Goal: Communication & Community: Answer question/provide support

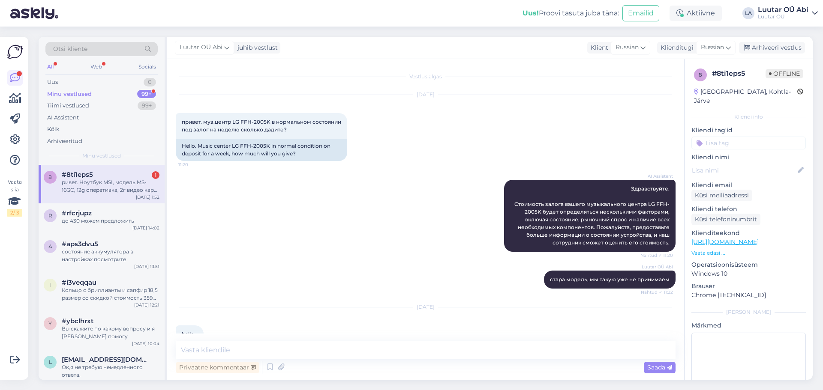
scroll to position [835, 0]
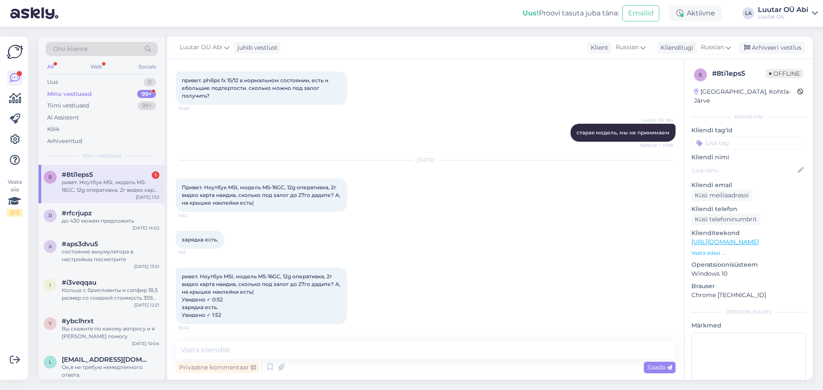
drag, startPoint x: 182, startPoint y: 275, endPoint x: 338, endPoint y: 317, distance: 161.8
click at [338, 317] on div "ривет. Ноутбук MSI, модель MS-16GC, 12g оперативка, 2г видео карта нвидиа, скол…" at bounding box center [261, 296] width 171 height 57
click at [448, 251] on div "зарядка есть. 1:52" at bounding box center [426, 240] width 500 height 37
drag, startPoint x: 201, startPoint y: 275, endPoint x: 248, endPoint y: 309, distance: 58.5
click at [248, 309] on div "ривет. Ноутбук MSI, модель MS-16GC, 12g оперативка, 2г видео карта нвидиа, скол…" at bounding box center [261, 296] width 171 height 57
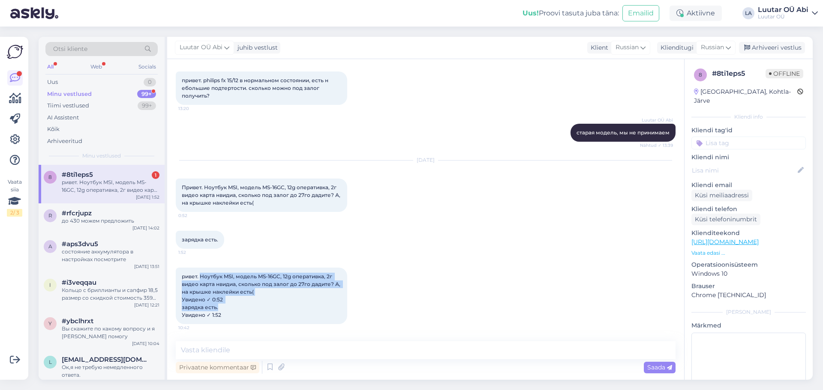
click at [269, 306] on div "ривет. Ноутбук MSI, модель MS-16GC, 12g оперативка, 2г видео карта нвидиа, скол…" at bounding box center [261, 296] width 171 height 57
drag, startPoint x: 198, startPoint y: 276, endPoint x: 255, endPoint y: 289, distance: 57.9
click at [255, 289] on div "ривет. Ноутбук MSI, модель MS-16GC, 12g оперативка, 2г видео карта нвидиа, скол…" at bounding box center [261, 296] width 171 height 57
copy span "Ноутбук MSI, модель MS-16GC, 12g оперативка, 2г видео карта нвидиа, сколько под…"
click at [282, 351] on textarea at bounding box center [426, 350] width 500 height 18
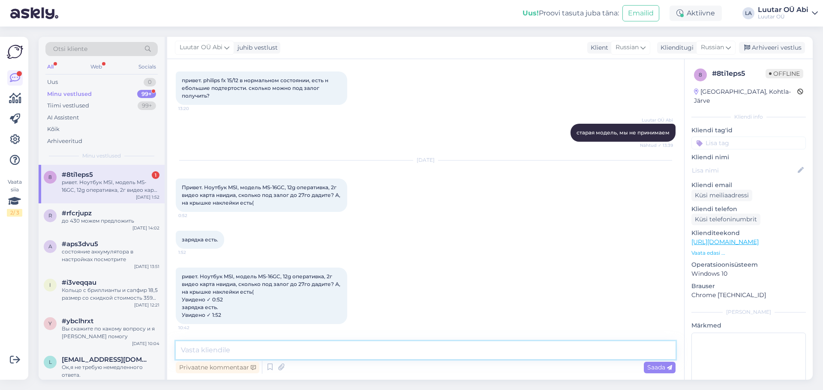
type textarea "v"
click at [304, 336] on div "Vestlus algas [DATE] привет. муз.центр LG FFH-2005K в нормальном состоянии под …" at bounding box center [425, 219] width 517 height 321
click at [308, 350] on textarea at bounding box center [426, 350] width 500 height 18
type textarea "Здравствуйте!"
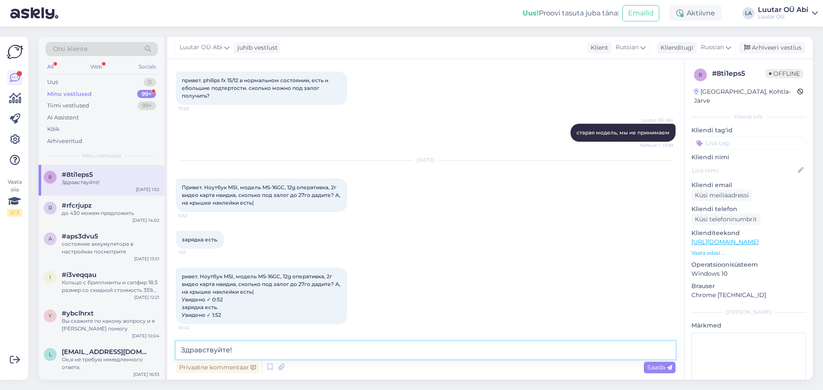
scroll to position [872, 0]
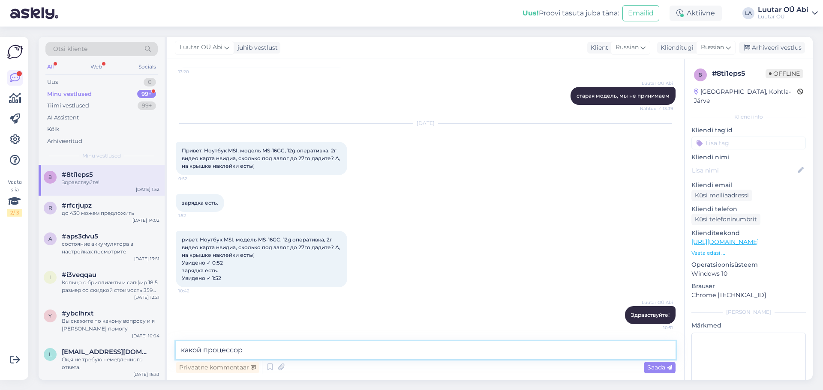
type textarea "какой процессор ?"
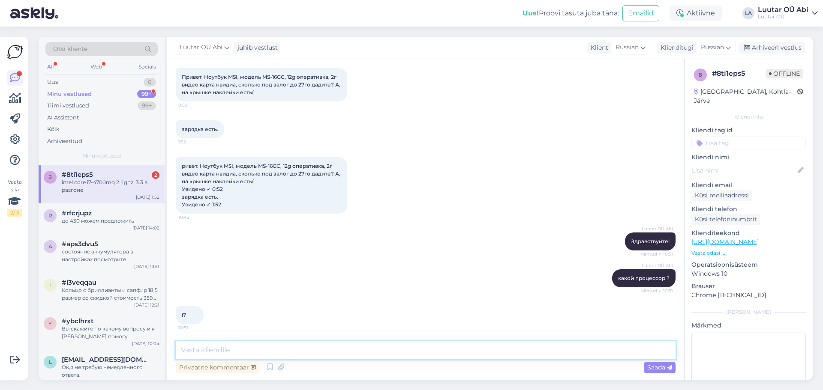
scroll to position [982, 0]
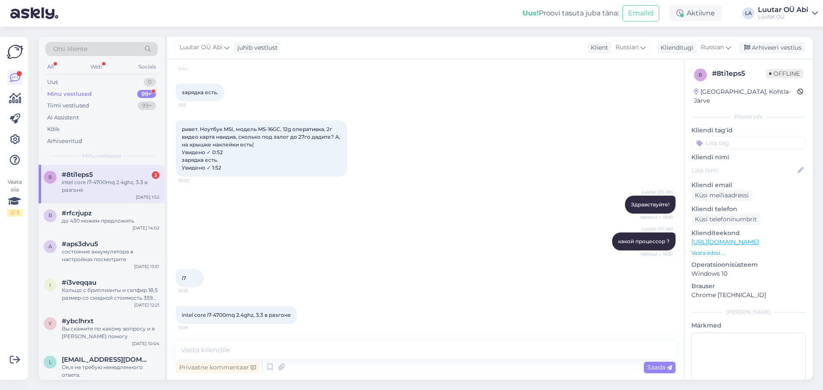
click at [340, 254] on div "Luutar OÜ Abi какой процессор ? Nähtud ✓ 10:51" at bounding box center [426, 241] width 500 height 37
drag, startPoint x: 180, startPoint y: 313, endPoint x: 298, endPoint y: 308, distance: 117.9
click at [297, 308] on div "intel core i7-4700mq 2.4ghz, 3.3 в разгоне 11:05" at bounding box center [236, 315] width 121 height 18
copy div "intel core i7-4700mq 2.4ghz, 3.3 в разгоне 11:05"
click at [280, 230] on div "Luutar OÜ Abi какой процессор ? Nähtud ✓ 10:51" at bounding box center [426, 241] width 500 height 37
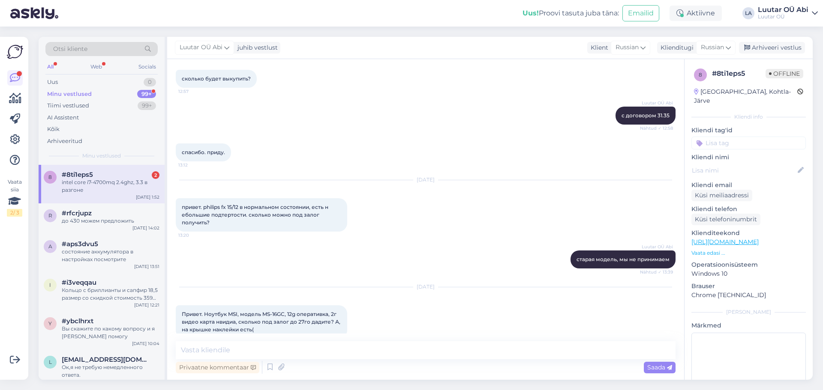
scroll to position [897, 0]
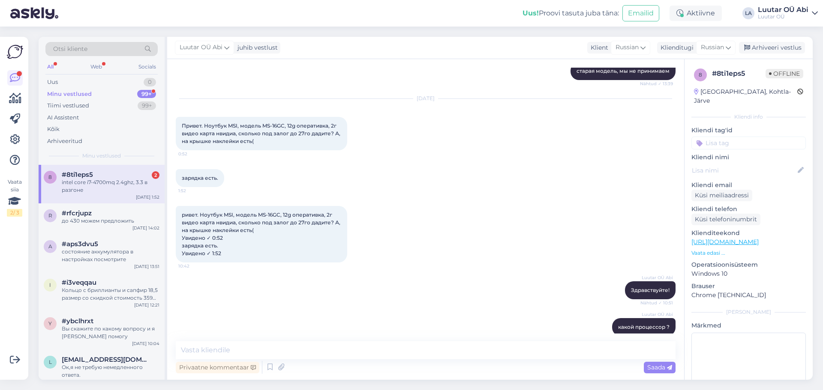
click at [488, 173] on div "зарядка есть. 1:52" at bounding box center [426, 178] width 500 height 37
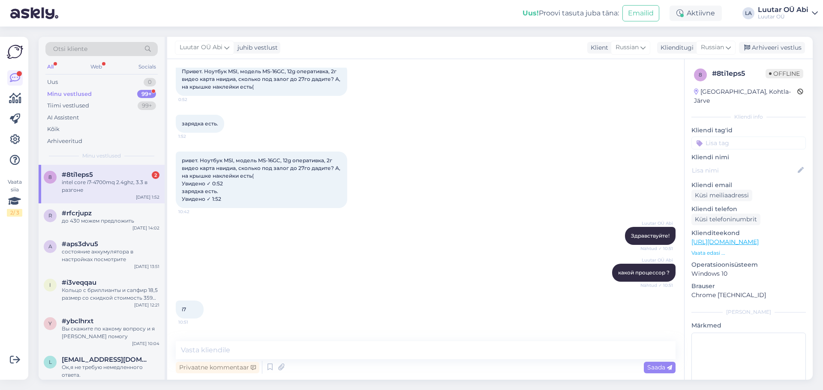
scroll to position [982, 0]
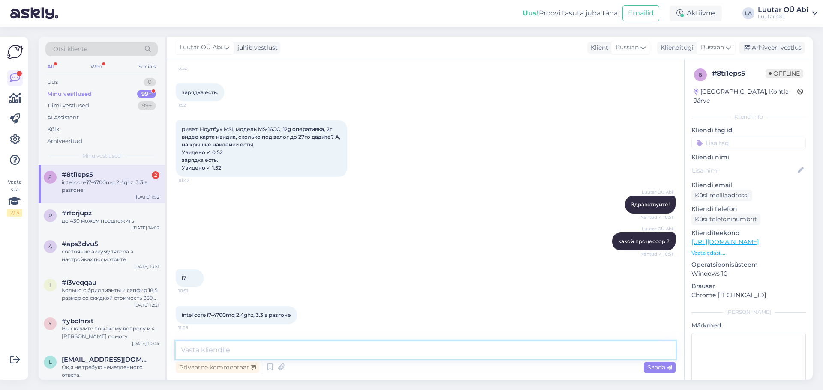
click at [437, 347] on textarea at bounding box center [426, 350] width 500 height 18
type textarea "к сожалению мы уже не принимаем компьютер с такими данными"
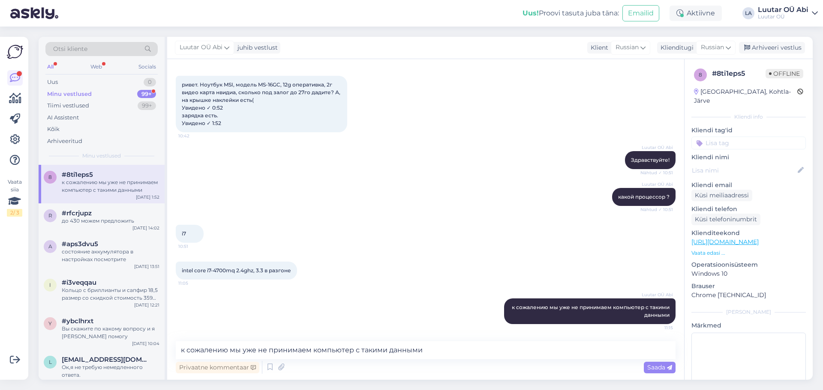
click at [558, 187] on div "Luutar OÜ Abi какой процессор ? Nähtud ✓ 10:51" at bounding box center [426, 197] width 500 height 37
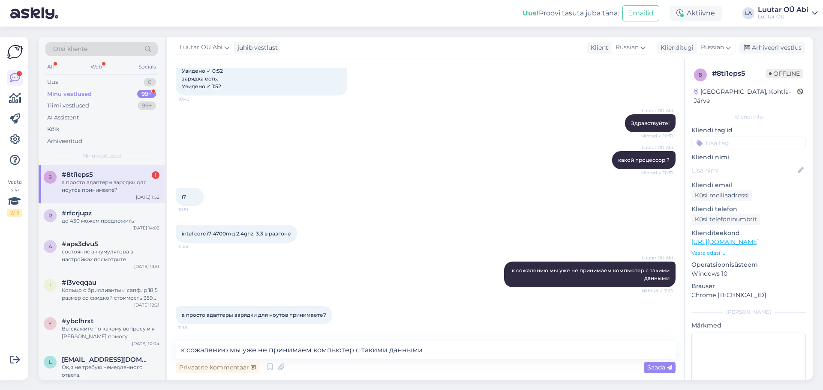
click at [327, 163] on div "Luutar OÜ Abi какой процессор ? Nähtud ✓ 10:51" at bounding box center [426, 160] width 500 height 37
click at [275, 352] on textarea "к сожалению мы уже не принимаем компьютер с такими данными" at bounding box center [426, 350] width 500 height 18
type textarea "нет"
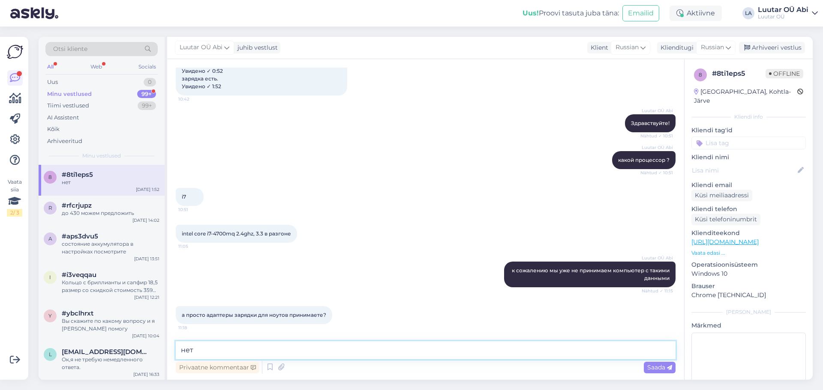
scroll to position [1101, 0]
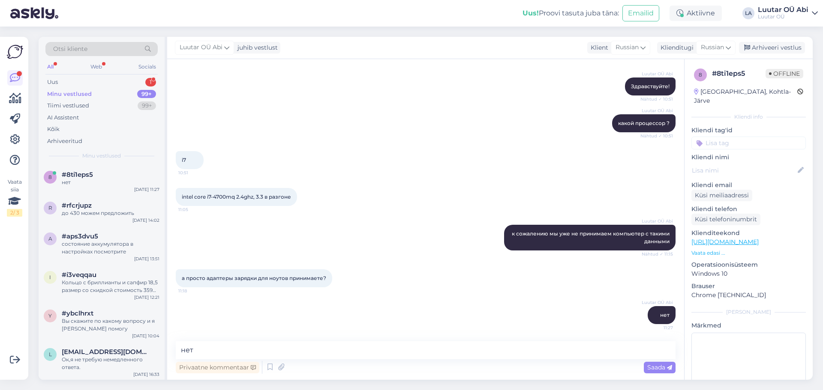
click at [339, 180] on div "intel core i7-4700mq 2.4ghz, 3.3 в разгоне 11:05" at bounding box center [426, 197] width 500 height 37
click at [113, 80] on div "Uus 1" at bounding box center [101, 82] width 112 height 12
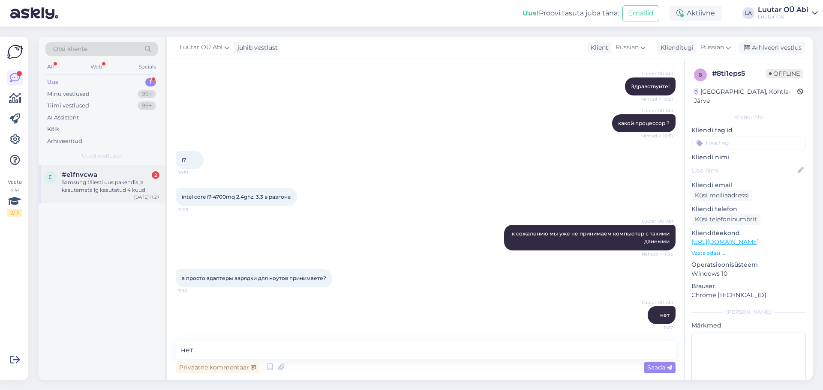
click at [138, 172] on div "#e1fnvcwa 2" at bounding box center [111, 175] width 98 height 8
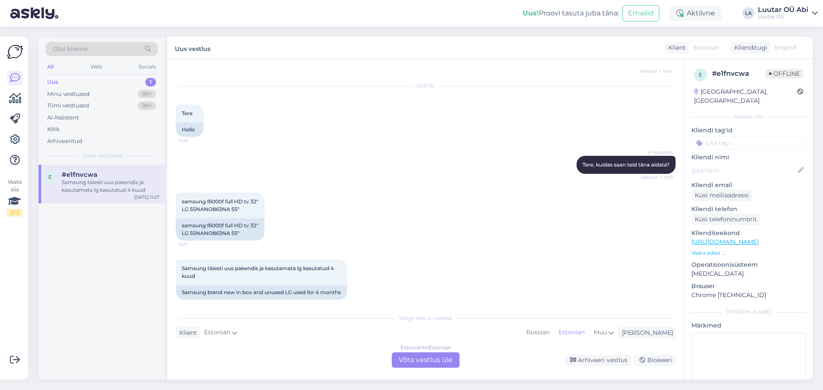
click at [360, 162] on div "AI Assistent [PERSON_NAME], kuidas saan [PERSON_NAME] aidata? Nähtud ✓ 11:27" at bounding box center [426, 165] width 500 height 37
drag, startPoint x: 182, startPoint y: 186, endPoint x: 245, endPoint y: 194, distance: 63.8
click at [245, 194] on div "samsung f6000f full HD tv 32" LG 55NANO863NA 55" 11:27" at bounding box center [220, 206] width 89 height 26
copy span "samsung f6000f full HD tv 32" LG 55NANO863NA 55""
drag, startPoint x: 180, startPoint y: 252, endPoint x: 206, endPoint y: 259, distance: 26.9
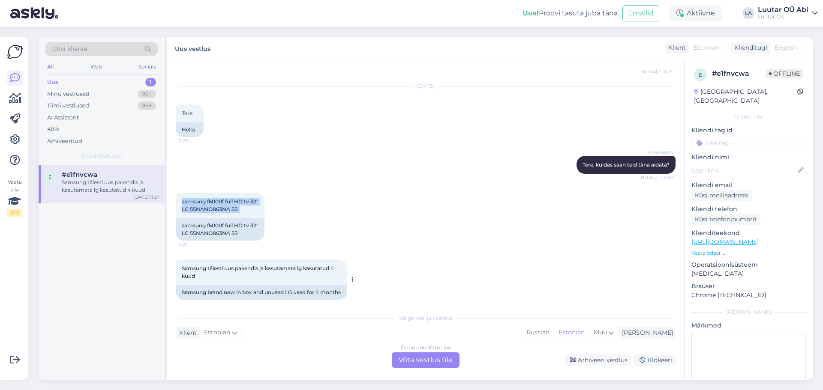
click at [206, 260] on div "Samsung täiesti uus pakendis ja kasutamata lg kasutatud 4 kuud 11:27" at bounding box center [261, 273] width 171 height 26
copy span "Samsung täiesti uus pakendis ja kasutamata lg kasutatud 4 kuud"
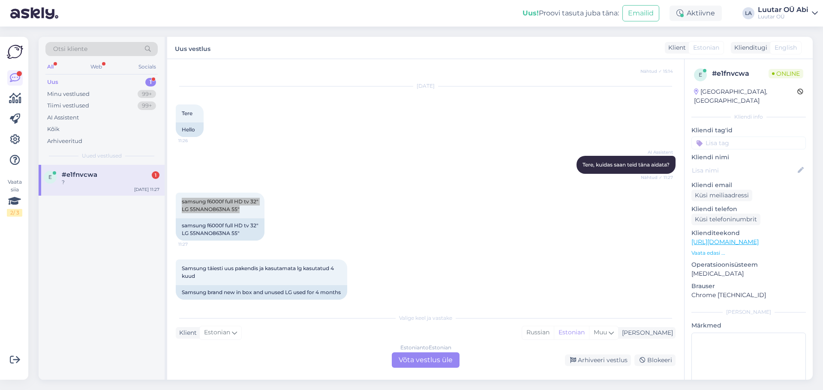
scroll to position [458, 0]
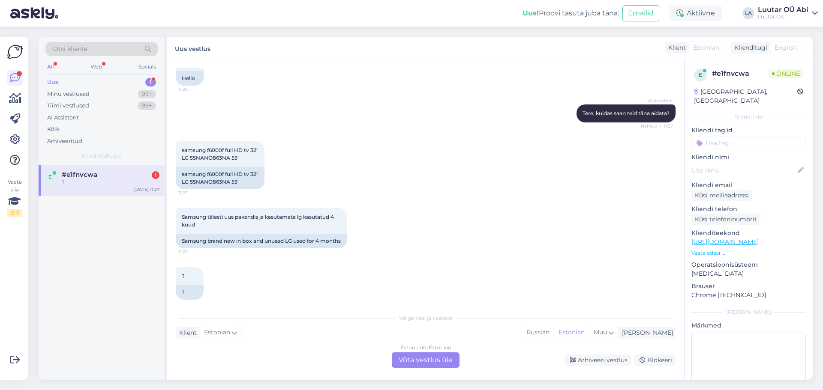
click at [430, 353] on div "Estonian to Estonian Võta vestlus üle" at bounding box center [426, 360] width 68 height 15
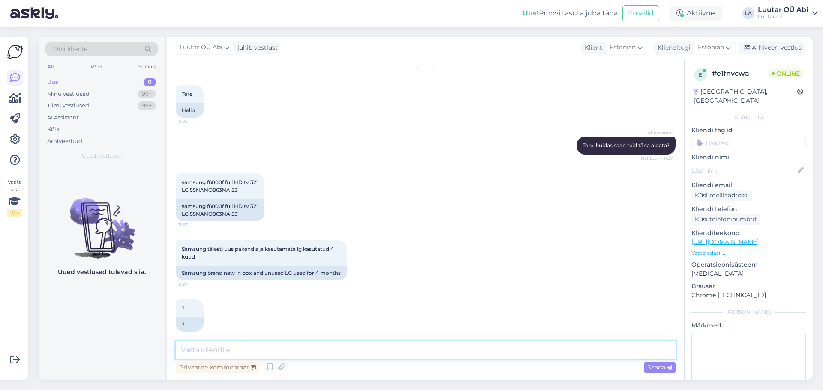
click at [414, 347] on textarea at bounding box center [426, 350] width 500 height 18
click at [442, 254] on div "Samsung täiesti uus pakendis ja kasutamata lg kasutatud 4 kuud 11:27 Samsung br…" at bounding box center [426, 260] width 500 height 59
click at [401, 344] on textarea at bounding box center [426, 350] width 500 height 18
type textarea "х"
type textarea "ö"
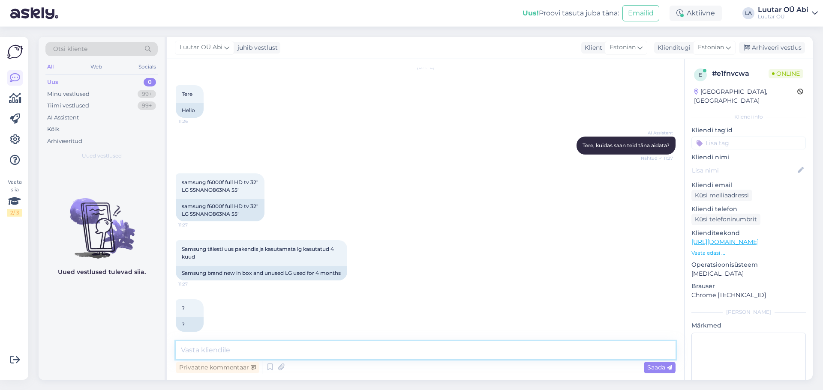
type textarea "ä"
type textarea "õ"
type textarea "üks hetk palun"
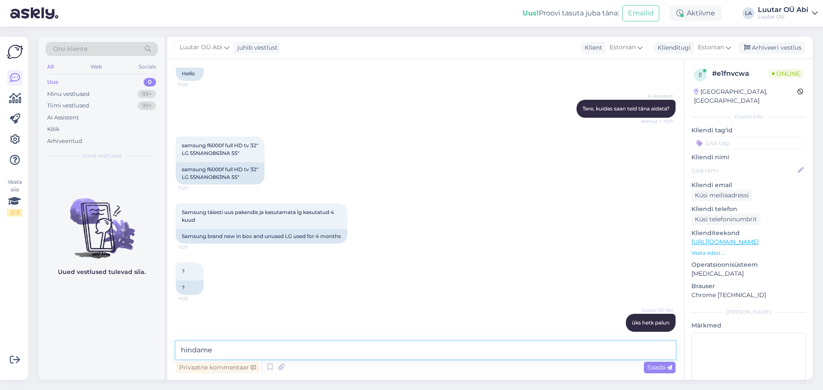
type textarea "hindame"
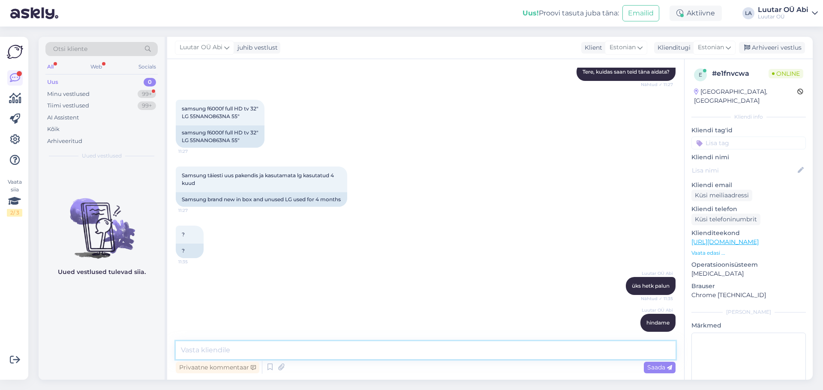
scroll to position [574, 0]
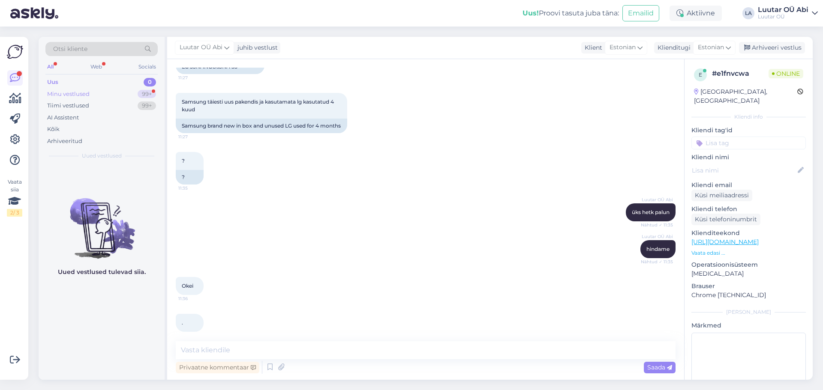
click at [117, 96] on div "Minu vestlused 99+" at bounding box center [101, 94] width 112 height 12
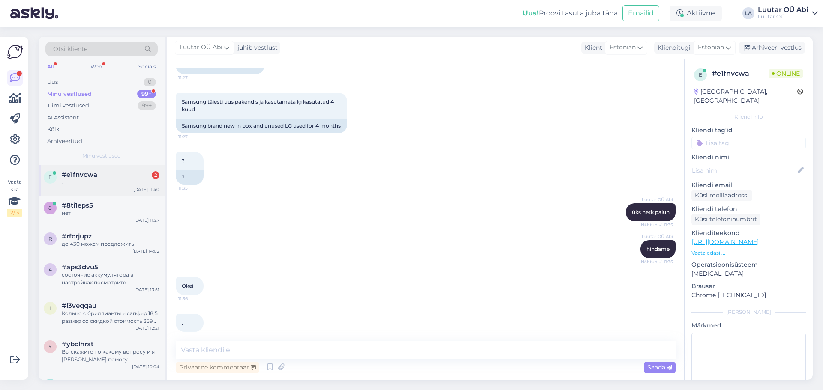
click at [113, 180] on div "." at bounding box center [111, 183] width 98 height 8
paste textarea "samsung f6000f full HD tv 32" 90€"
type textarea "samsung f6000f full HD tv 32" 90€"
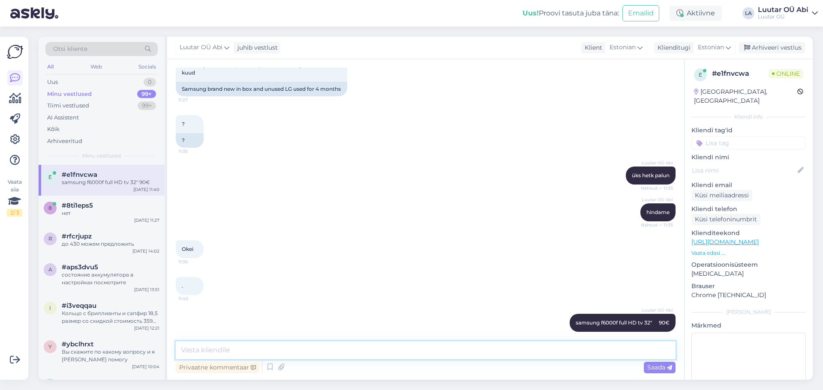
paste textarea "LG 55NANO863NA 55" seda müügis juba pole 200? kui tsekk siis o"
type textarea "LG 55NANO863NA 55" 150-200€ oleneb, kas on garantiitsekk"
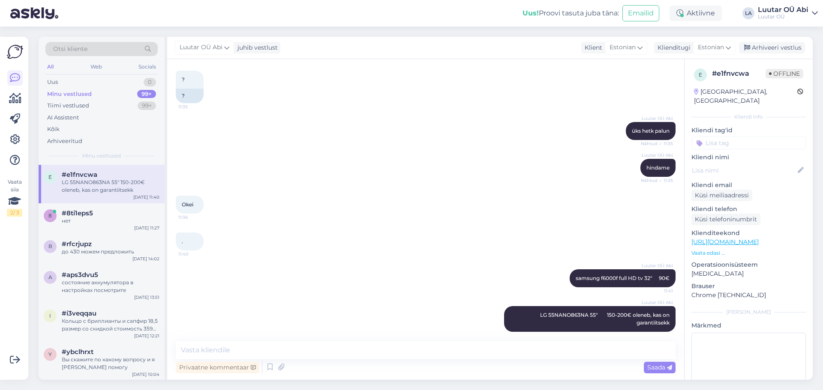
click at [319, 237] on div ". 11:40" at bounding box center [426, 241] width 500 height 37
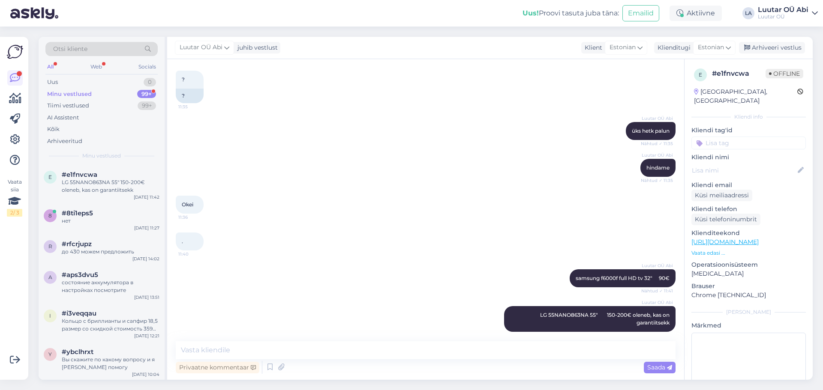
click at [137, 92] on div "Minu vestlused 99+" at bounding box center [101, 94] width 112 height 12
